Goal: Find specific page/section: Find specific page/section

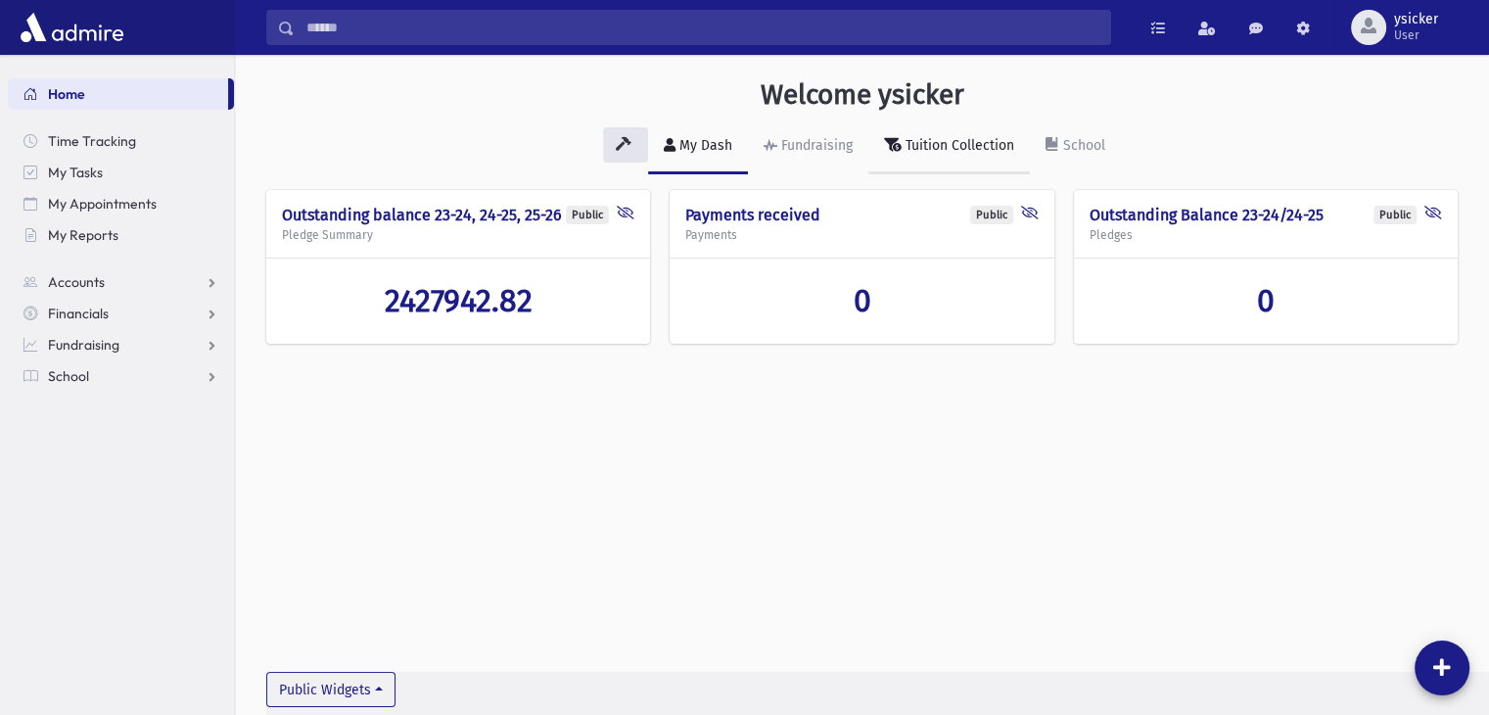
click at [964, 144] on div "Tuition Collection" at bounding box center [958, 145] width 113 height 17
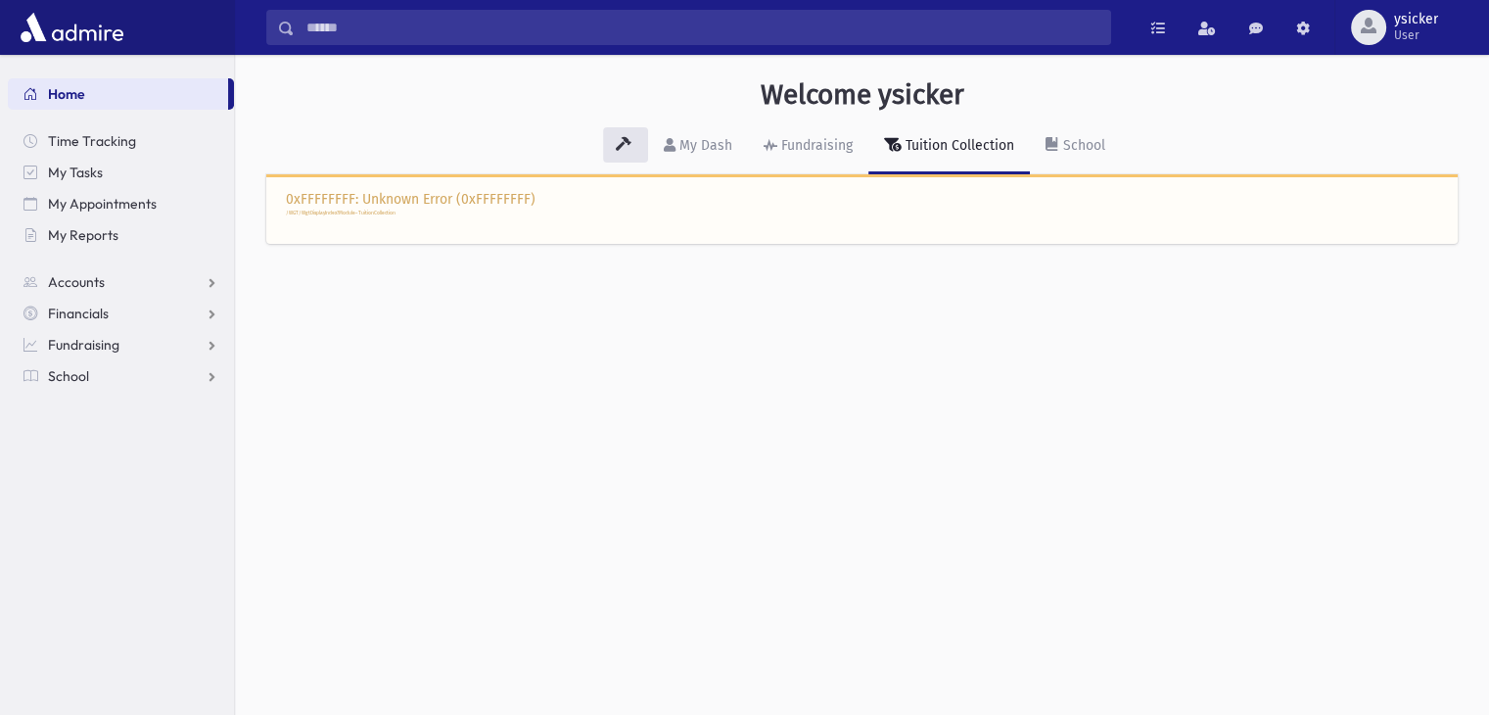
click at [72, 98] on span "Home" at bounding box center [66, 94] width 37 height 18
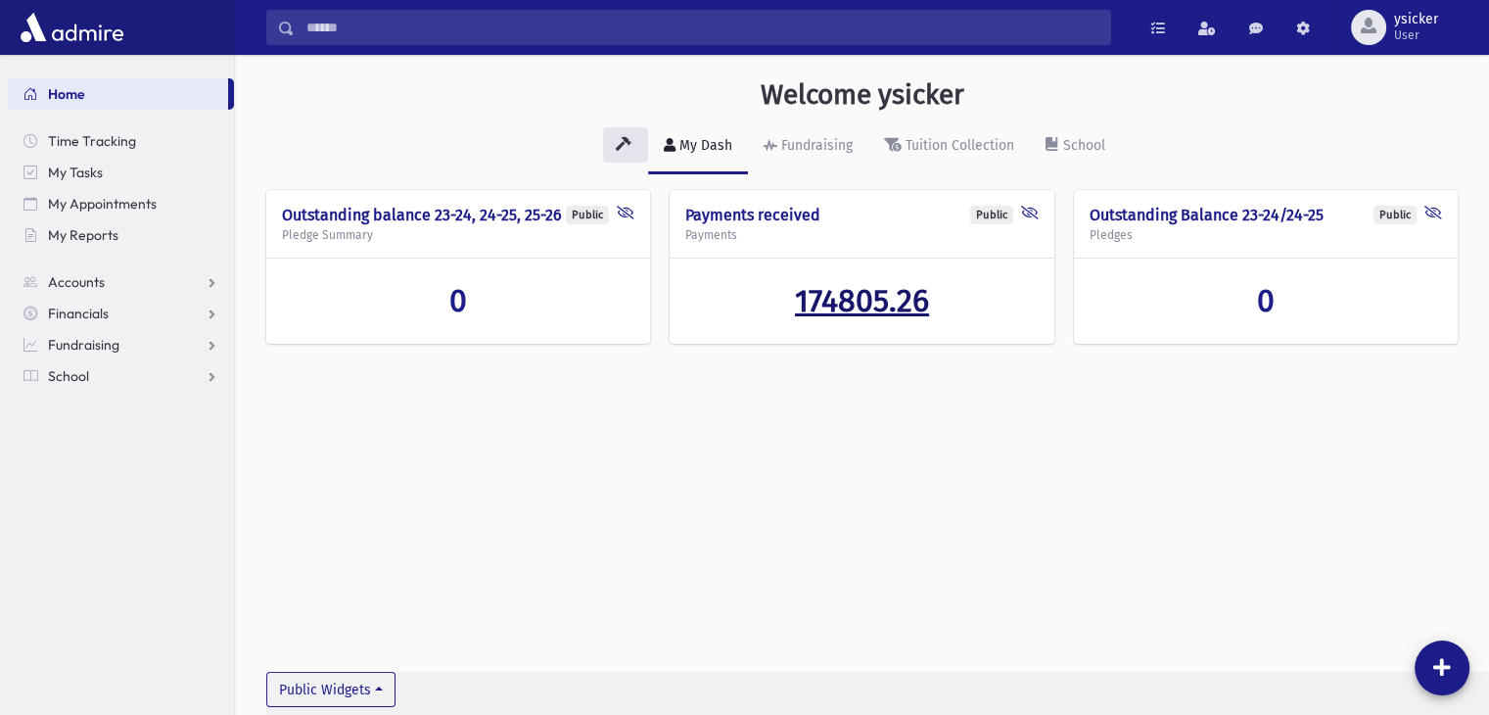
click at [823, 309] on span "174805.26" at bounding box center [862, 300] width 134 height 37
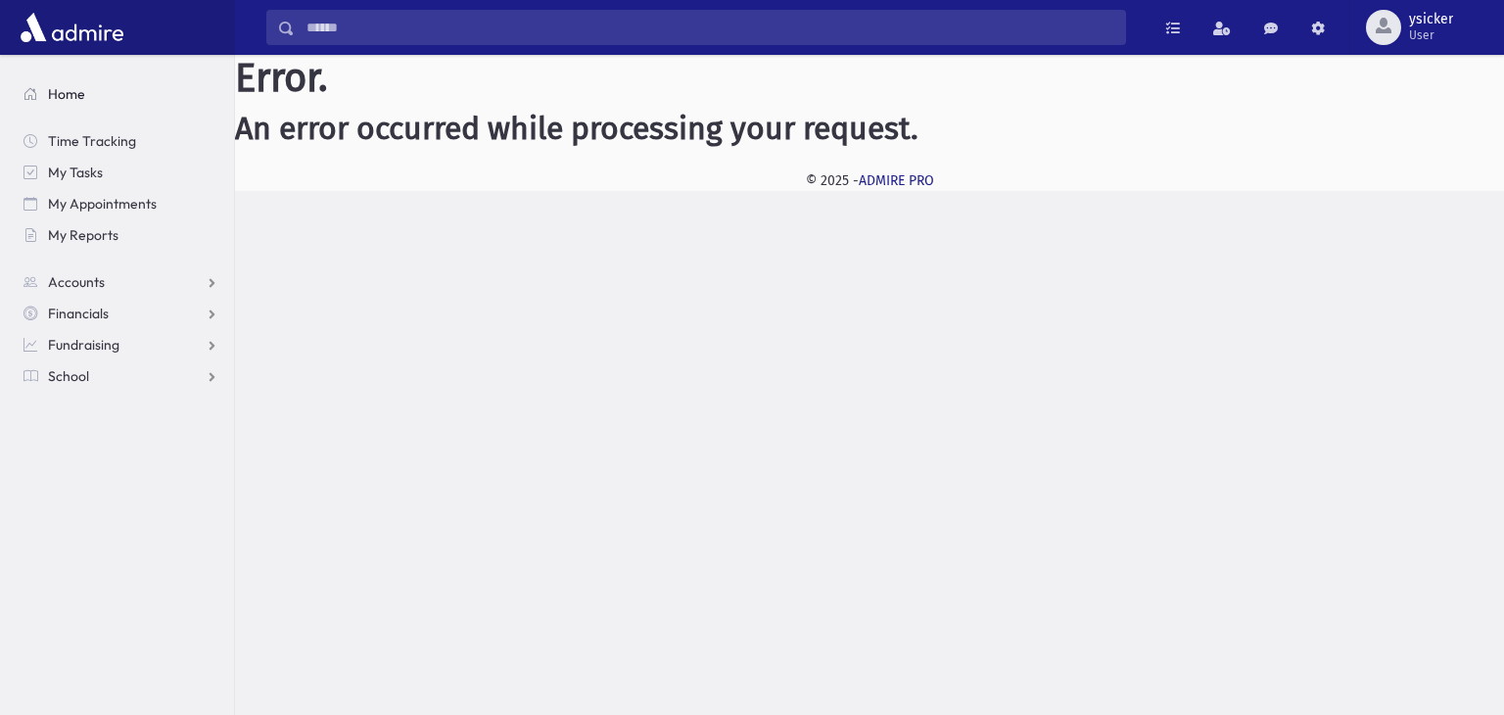
click at [59, 93] on span "Home" at bounding box center [66, 94] width 37 height 18
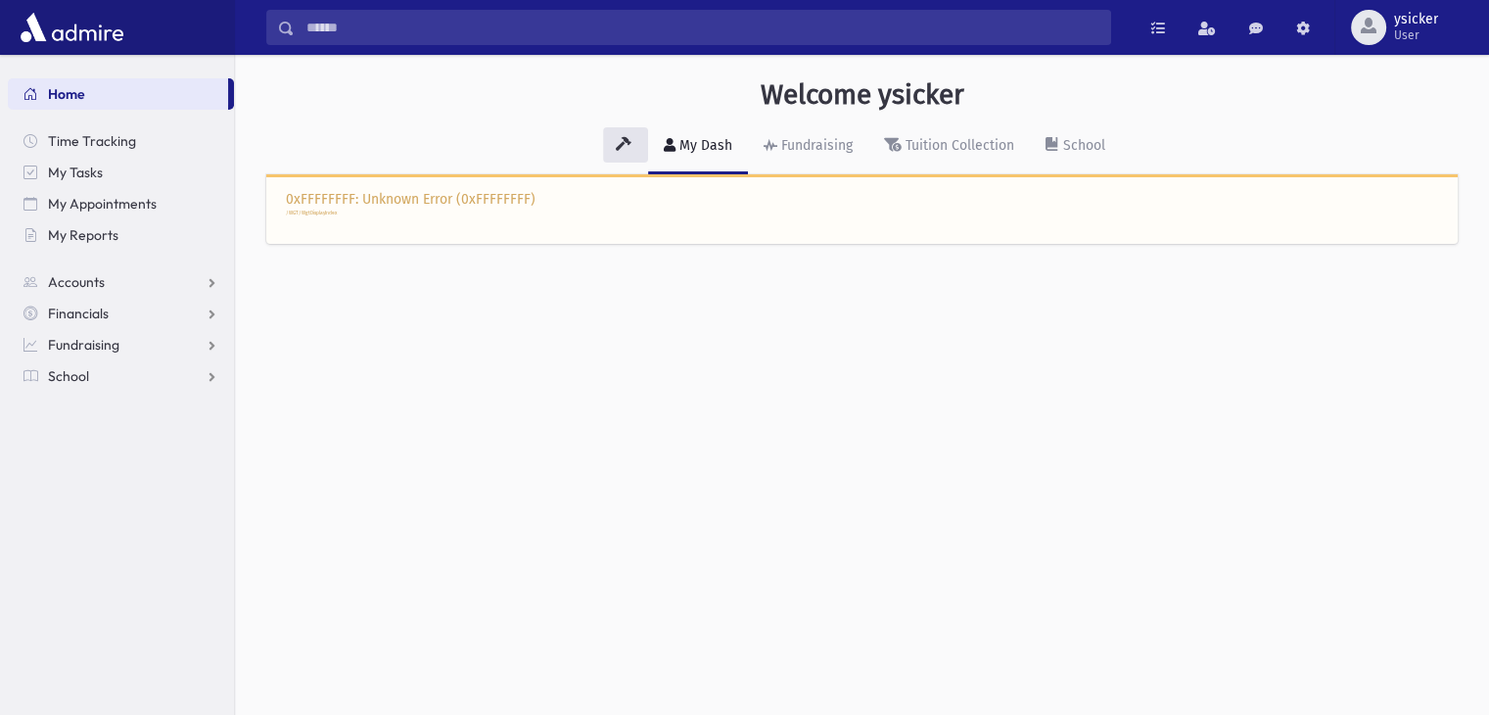
click at [59, 93] on span "Home" at bounding box center [66, 94] width 37 height 18
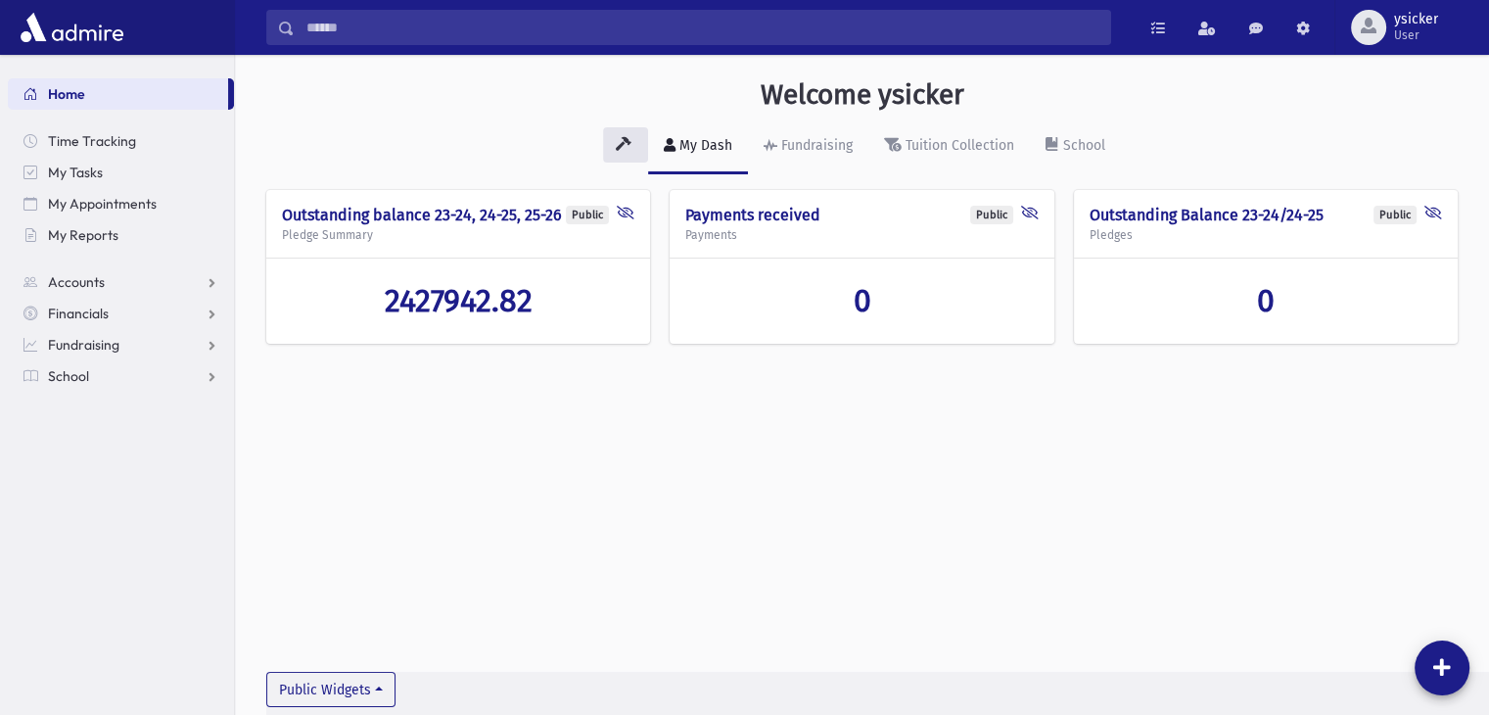
click at [59, 93] on span "Home" at bounding box center [66, 94] width 37 height 18
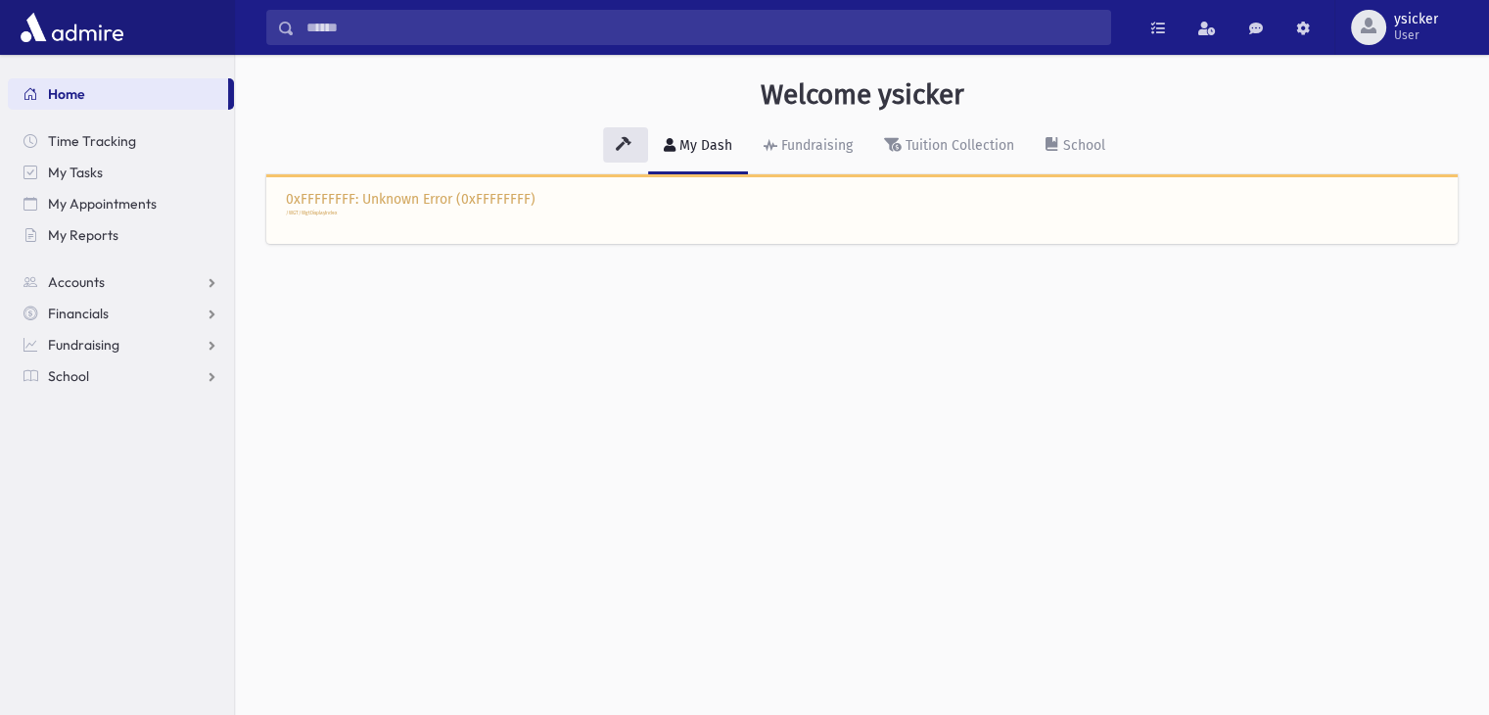
click at [59, 93] on span "Home" at bounding box center [66, 94] width 37 height 18
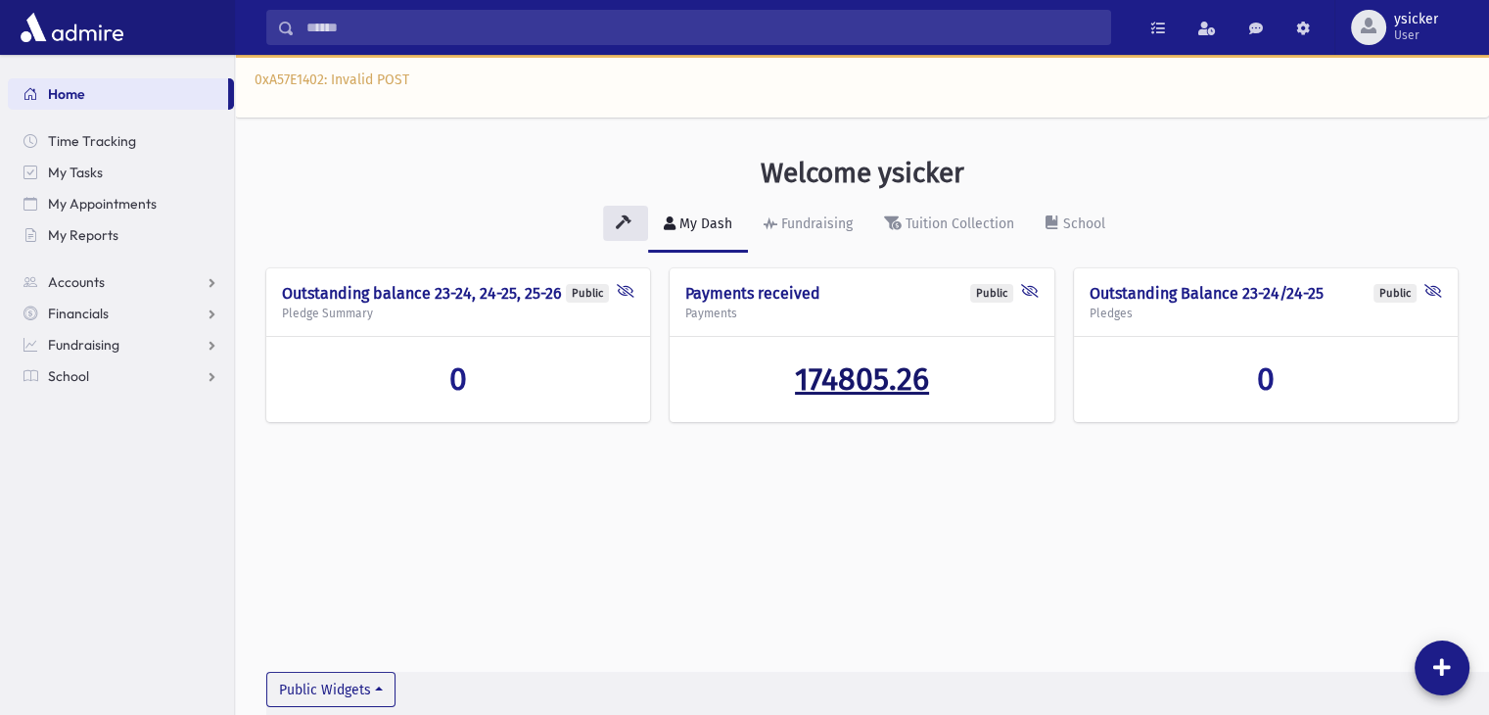
click at [884, 379] on span "174805.26" at bounding box center [862, 378] width 134 height 37
